Goal: Check status: Check status

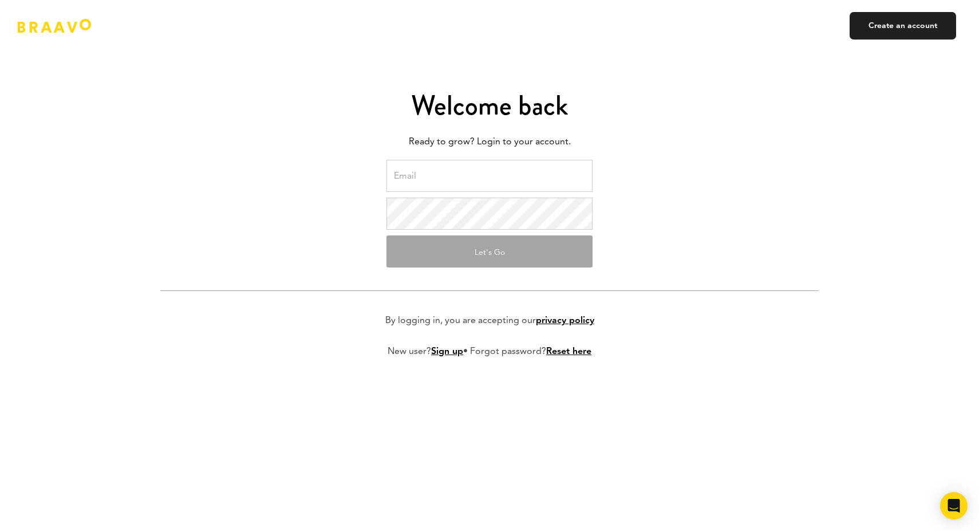
type input "[PERSON_NAME][EMAIL_ADDRESS][DOMAIN_NAME]"
click at [423, 273] on form "[PERSON_NAME][EMAIL_ADDRESS][DOMAIN_NAME] Let's Go By logging in, you are accep…" at bounding box center [489, 268] width 659 height 216
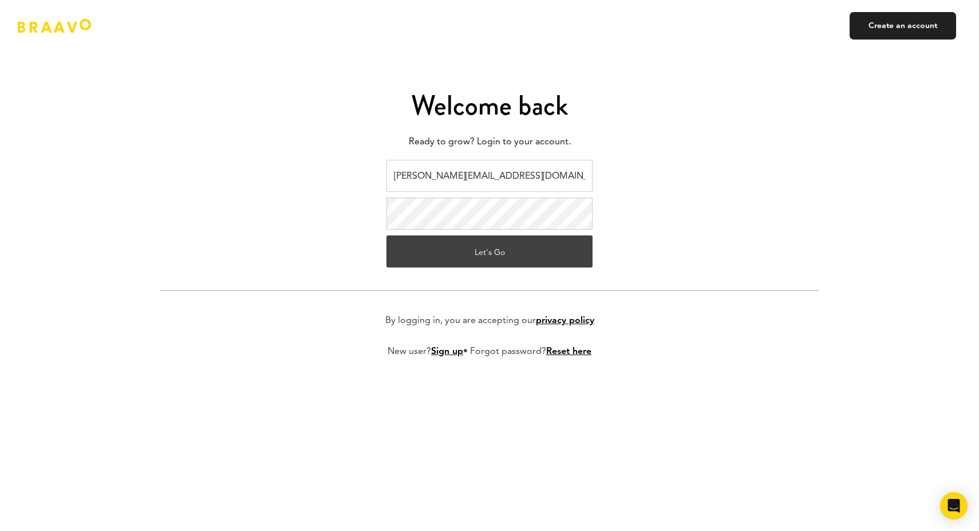
click at [454, 253] on button "Let's Go" at bounding box center [490, 251] width 206 height 32
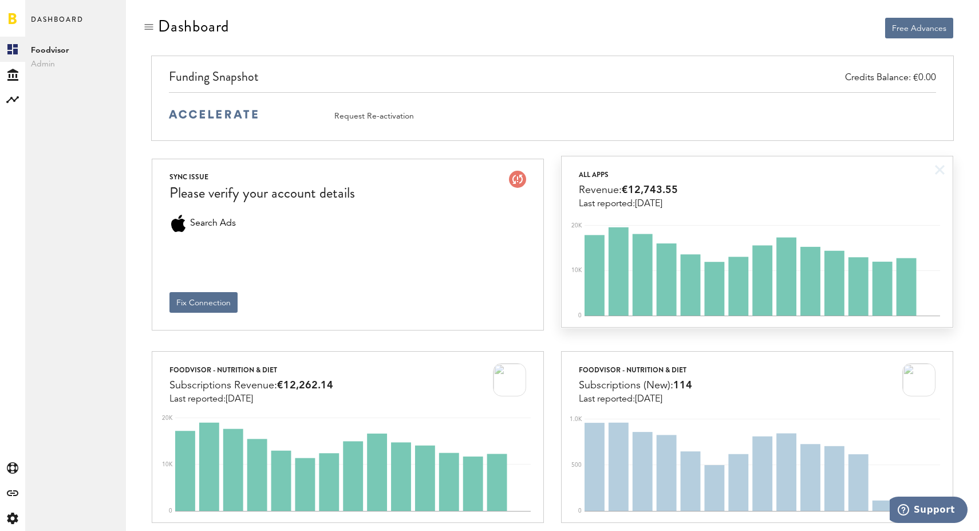
click at [688, 196] on div "All apps Revenue: €12,743.55 Last reported: [DATE]" at bounding box center [757, 182] width 391 height 53
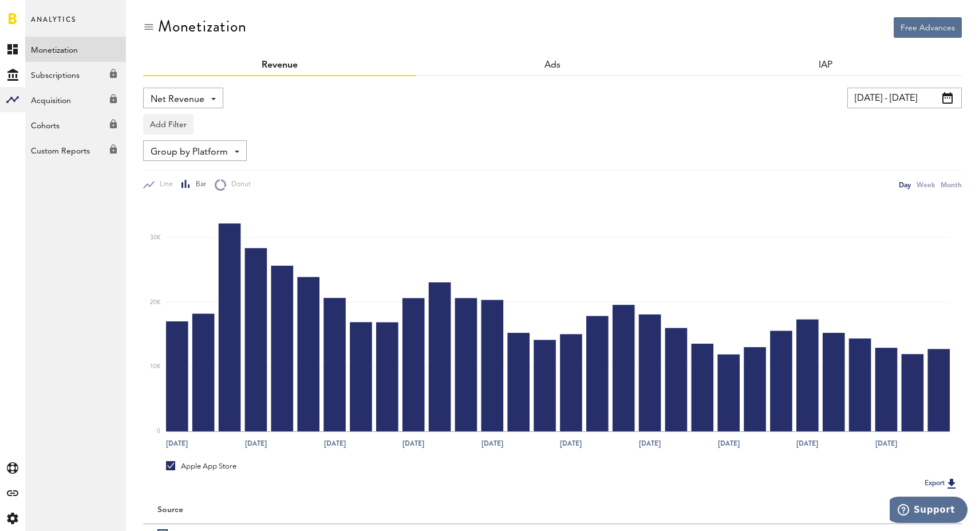
click at [206, 101] on div "Net Revenue Net Revenue Gross Revenue Profit" at bounding box center [183, 98] width 80 height 21
click at [344, 113] on div "Add Filter Platforms Apps" at bounding box center [552, 121] width 819 height 26
click at [212, 149] on span "Group by Platform" at bounding box center [189, 152] width 77 height 19
click at [343, 125] on div "Add Filter Platforms Apps" at bounding box center [552, 121] width 819 height 26
click at [59, 67] on link "Subscriptions Created with Sketch." at bounding box center [75, 74] width 101 height 25
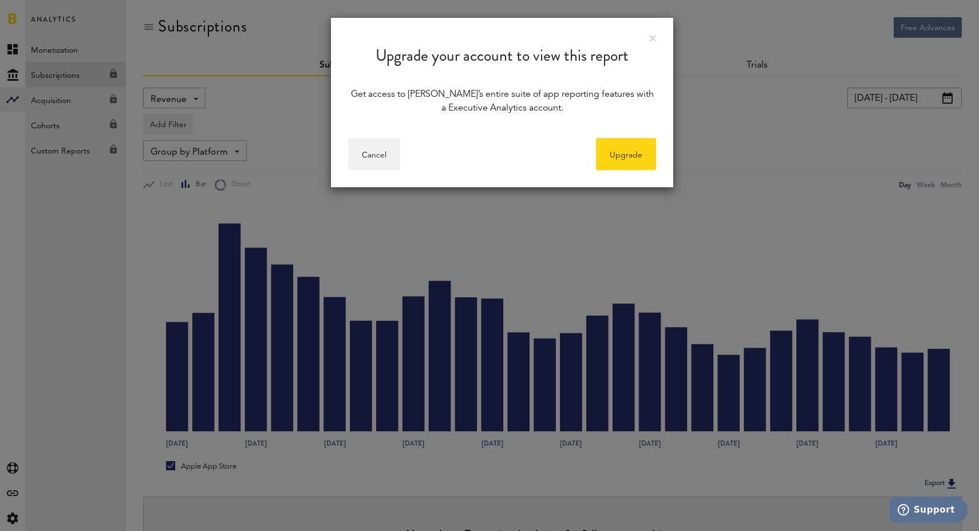
click at [655, 33] on div "Upgrade your account to view this report" at bounding box center [502, 47] width 342 height 58
click at [653, 37] on link at bounding box center [652, 38] width 7 height 7
